Goal: Task Accomplishment & Management: Use online tool/utility

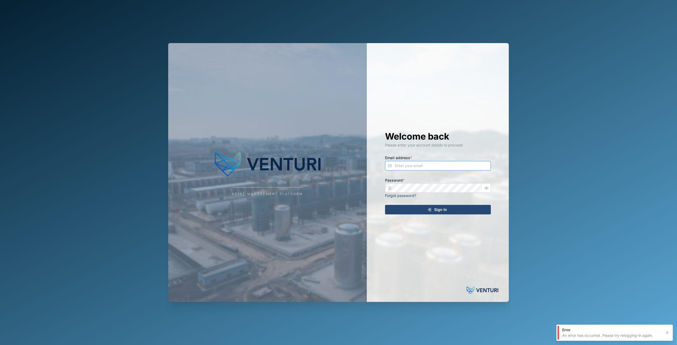
type input "[EMAIL_ADDRESS][DOMAIN_NAME]"
click at [448, 214] on button "Sign In" at bounding box center [438, 210] width 106 height 10
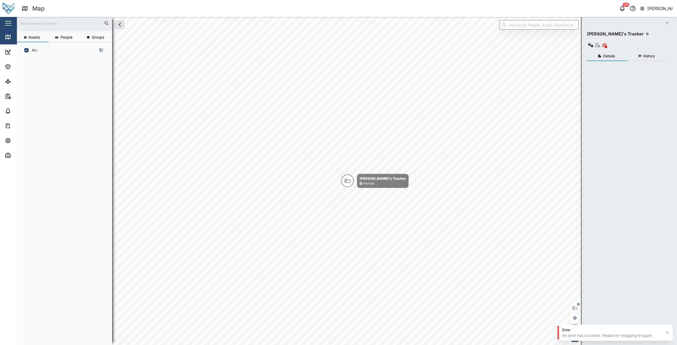
scroll to position [280, 83]
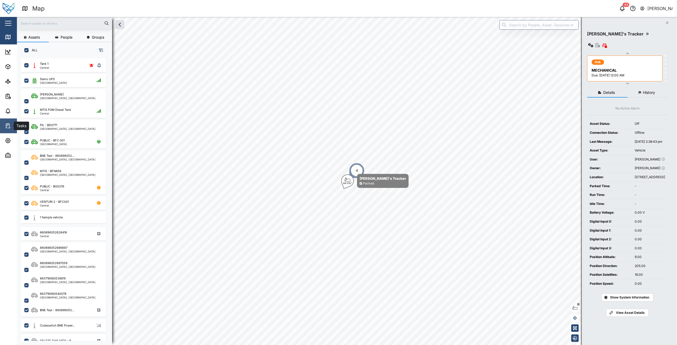
click at [8, 129] on link "Tasks" at bounding box center [34, 125] width 69 height 15
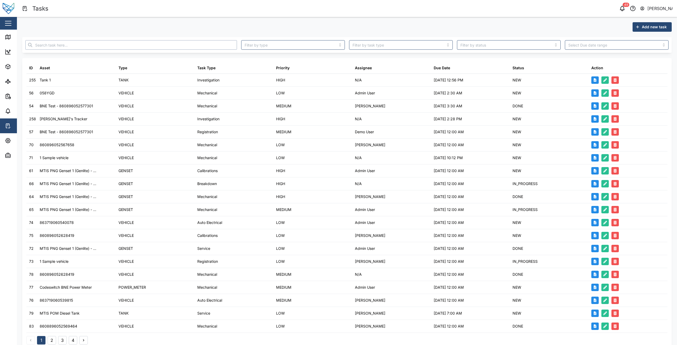
click at [208, 49] on input "text" at bounding box center [130, 45] width 211 height 10
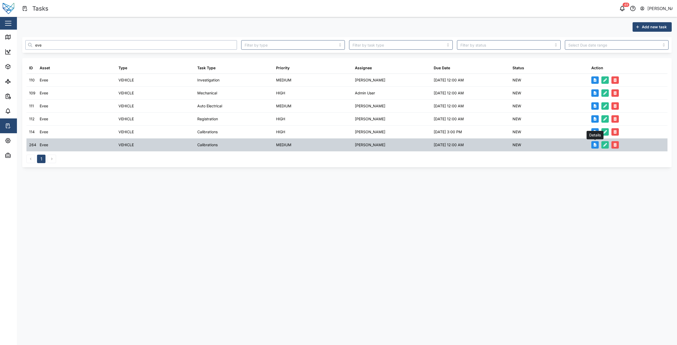
type input "eve"
click at [595, 146] on icon "button" at bounding box center [594, 145] width 3 height 4
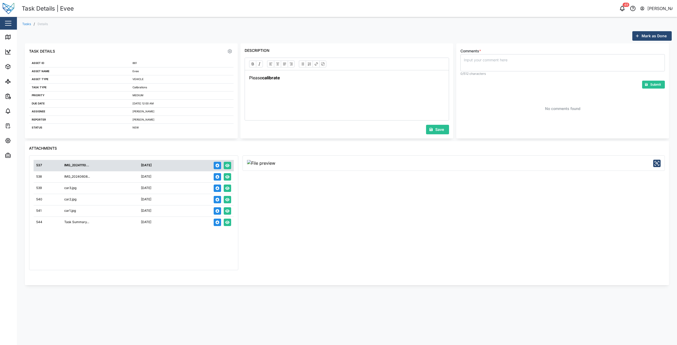
click at [659, 164] on icon "button" at bounding box center [656, 163] width 6 height 6
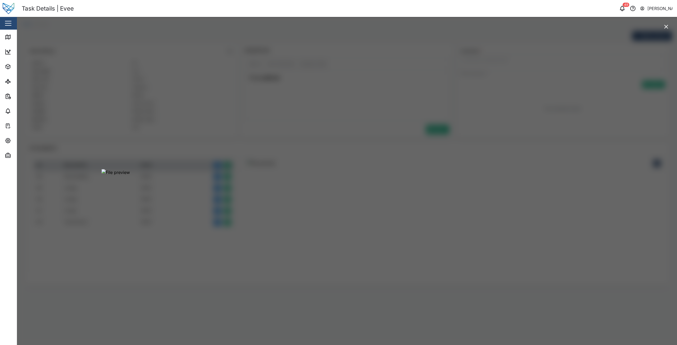
click at [596, 114] on div at bounding box center [338, 172] width 677 height 345
click at [665, 28] on icon "button" at bounding box center [666, 27] width 6 height 6
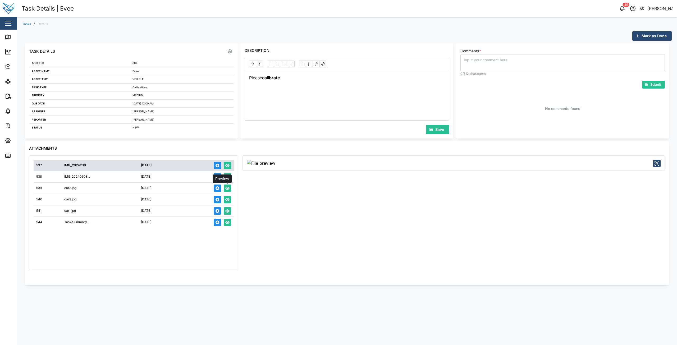
click at [228, 188] on icon "button" at bounding box center [227, 188] width 4 height 3
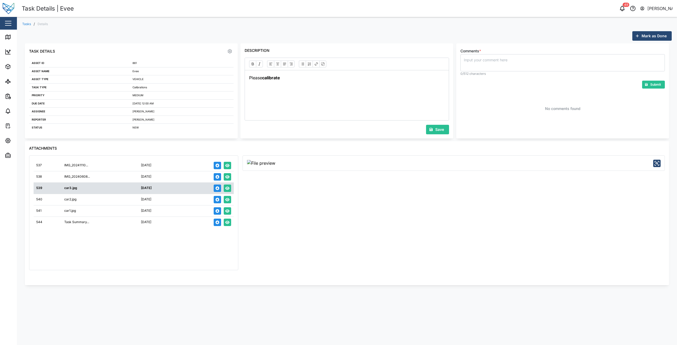
click at [658, 164] on icon "button" at bounding box center [656, 163] width 6 height 6
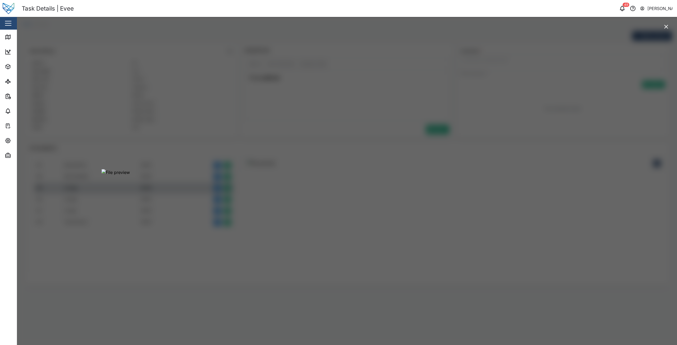
click at [669, 27] on icon "button" at bounding box center [666, 27] width 6 height 6
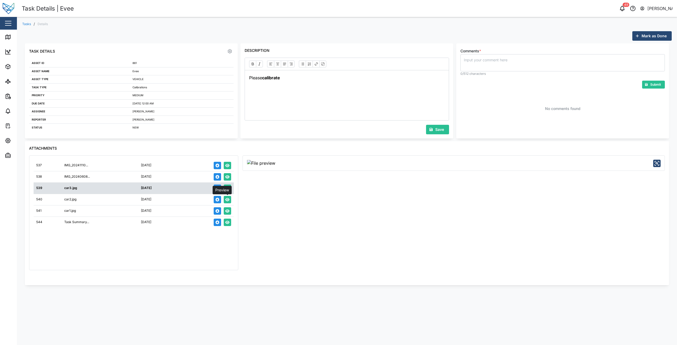
click at [229, 199] on icon "button" at bounding box center [227, 199] width 4 height 3
